Goal: Find specific page/section: Find specific page/section

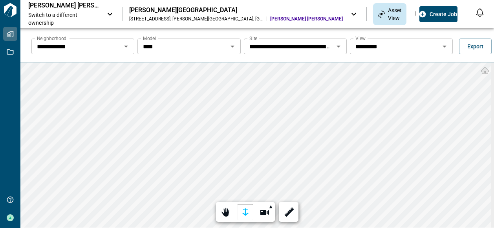
click at [442, 46] on icon "Open" at bounding box center [444, 47] width 4 height 2
click at [231, 47] on icon "Open" at bounding box center [232, 47] width 4 height 2
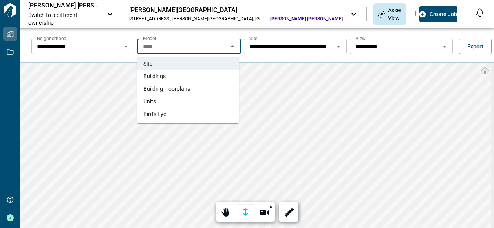
click at [167, 76] on li "Buildings" at bounding box center [188, 76] width 102 height 13
